Goal: Contribute content: Contribute content

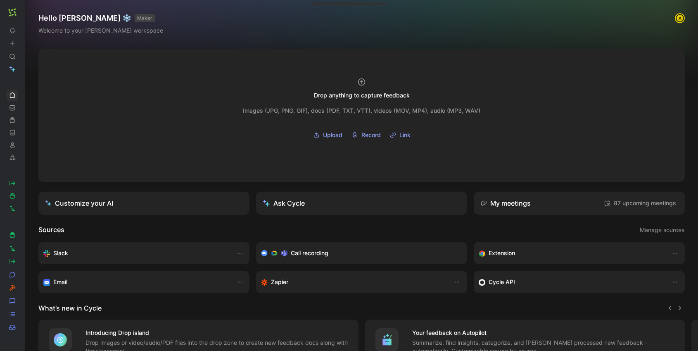
click at [11, 15] on img "button" at bounding box center [12, 12] width 8 height 8
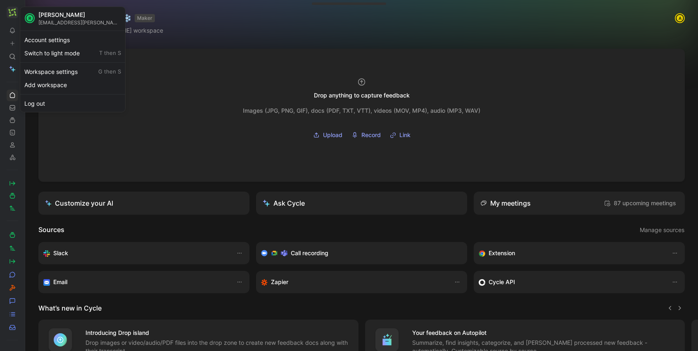
click at [12, 35] on div at bounding box center [349, 175] width 698 height 351
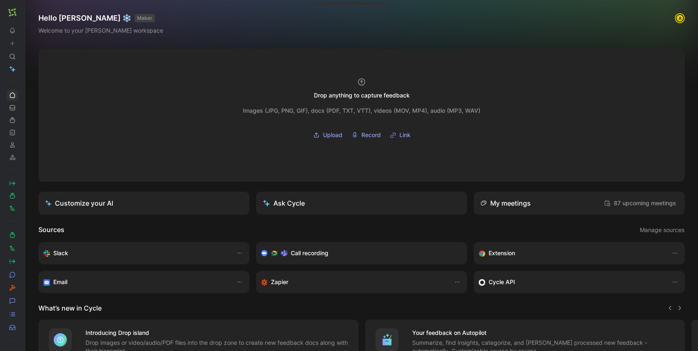
click at [25, 14] on icon at bounding box center [27, 12] width 7 height 7
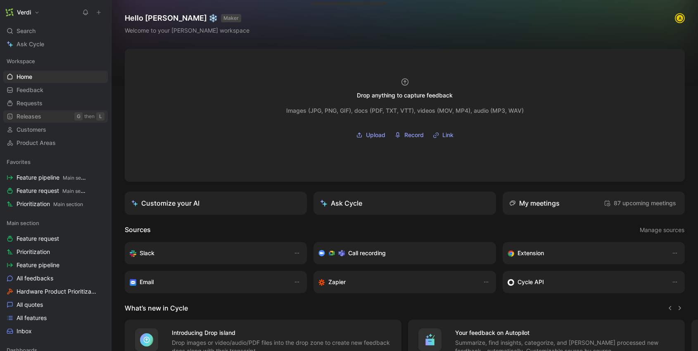
click at [36, 117] on span "Releases" at bounding box center [29, 116] width 25 height 8
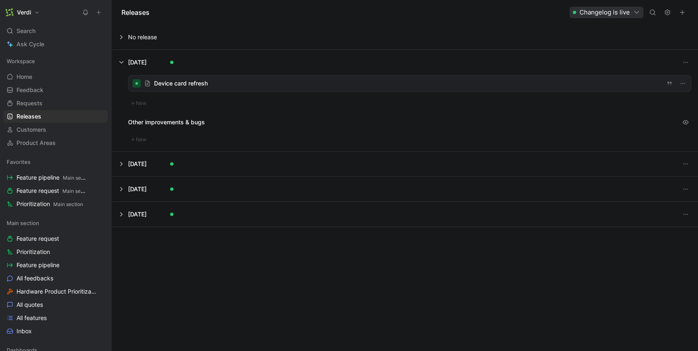
click at [187, 81] on div at bounding box center [409, 84] width 562 height 16
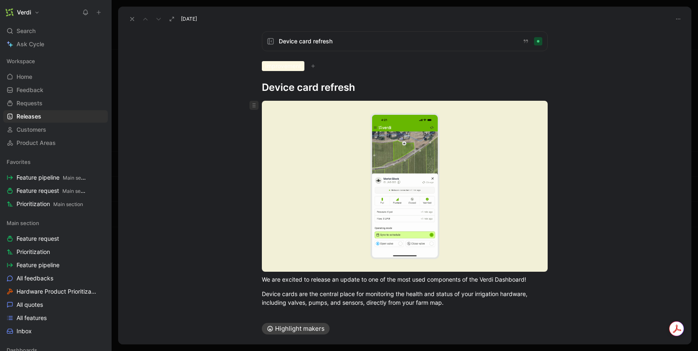
click at [254, 106] on icon at bounding box center [254, 105] width 7 height 7
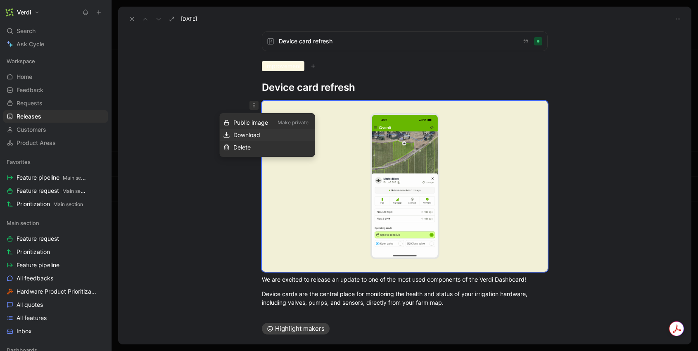
click at [257, 134] on span "Download" at bounding box center [246, 134] width 27 height 7
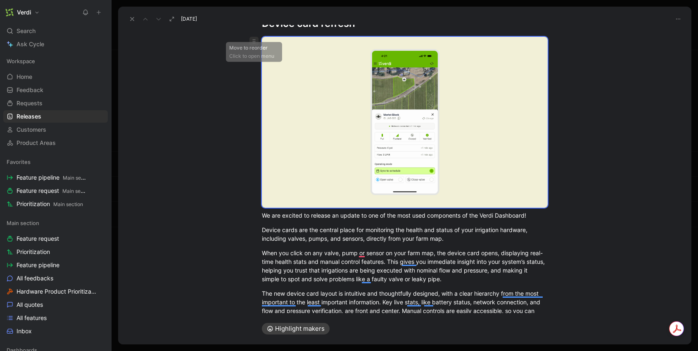
click at [255, 45] on span "To enrich screen reader interactions, please activate Accessibility in Grammarl…" at bounding box center [253, 41] width 9 height 9
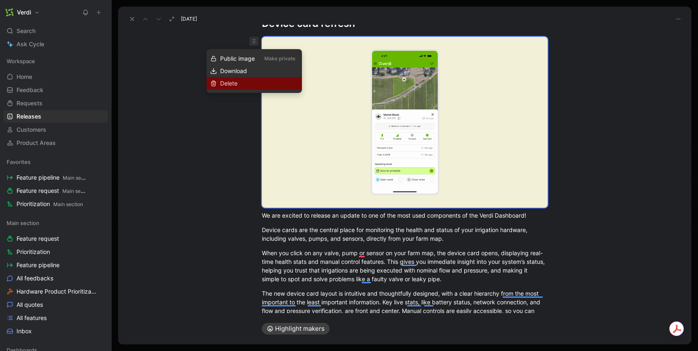
click at [247, 83] on div "Delete" at bounding box center [259, 83] width 78 height 10
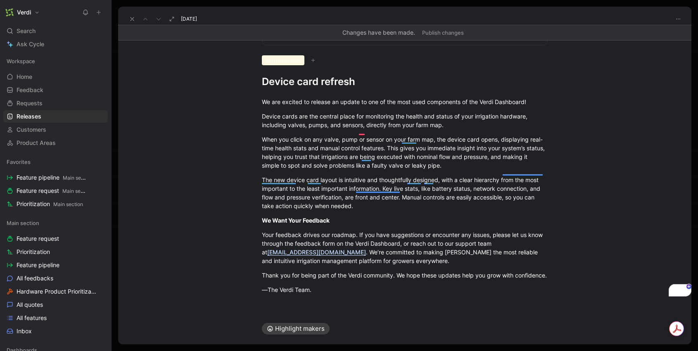
click at [363, 76] on h1 "Device card refresh" at bounding box center [405, 81] width 286 height 13
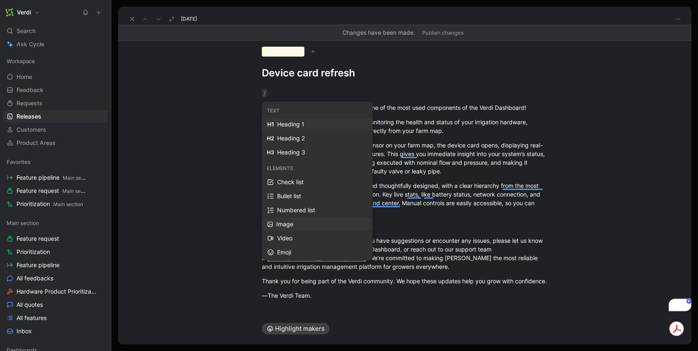
click at [333, 224] on div "Image" at bounding box center [321, 224] width 91 height 10
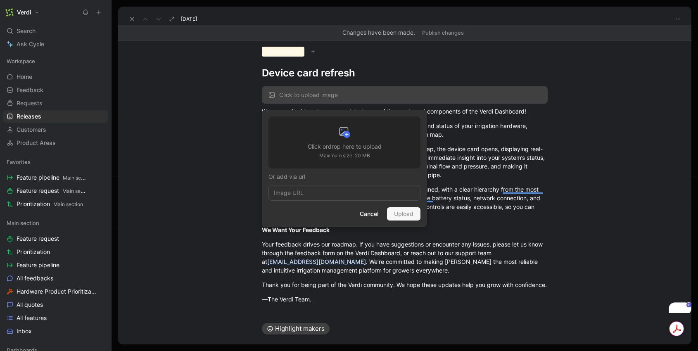
click at [345, 122] on div "Click or drop here to upload Maximum size: 20 MB" at bounding box center [344, 142] width 152 height 52
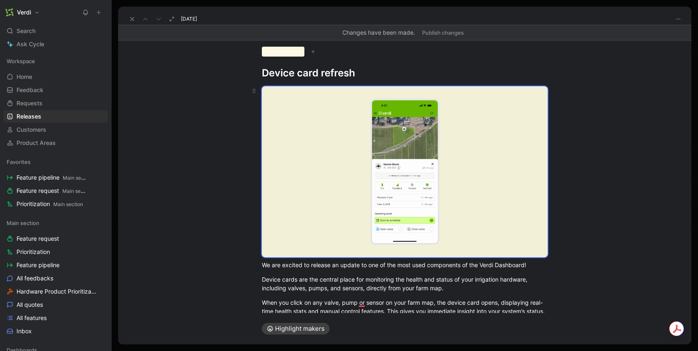
scroll to position [0, 0]
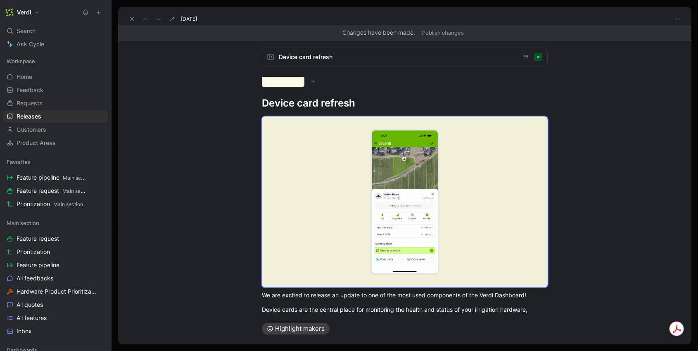
click at [438, 33] on button "Publish changes" at bounding box center [442, 33] width 49 height 12
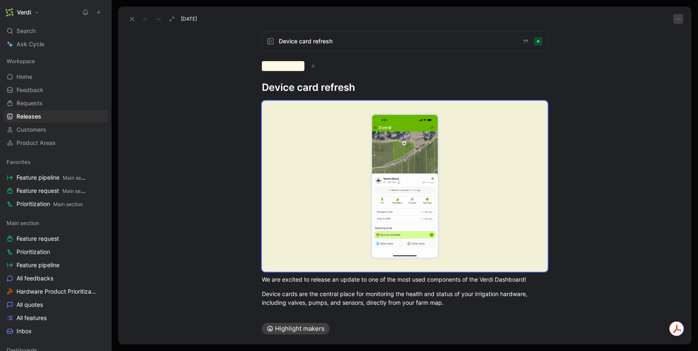
click at [677, 20] on icon "button" at bounding box center [678, 19] width 7 height 7
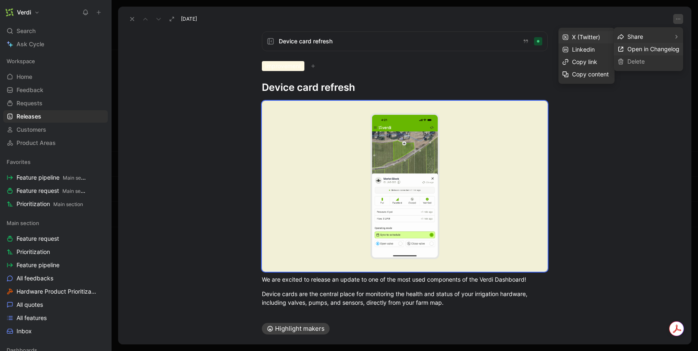
click at [659, 51] on span "Open in Changelog" at bounding box center [653, 48] width 52 height 7
